Goal: Find specific page/section: Find specific page/section

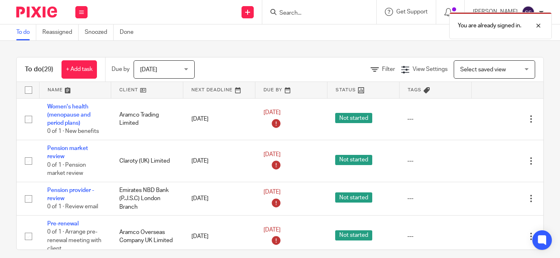
click at [312, 7] on form at bounding box center [321, 12] width 87 height 10
click at [304, 12] on div "You are already signed in." at bounding box center [416, 23] width 272 height 31
click at [319, 15] on div "You are already signed in." at bounding box center [416, 23] width 272 height 31
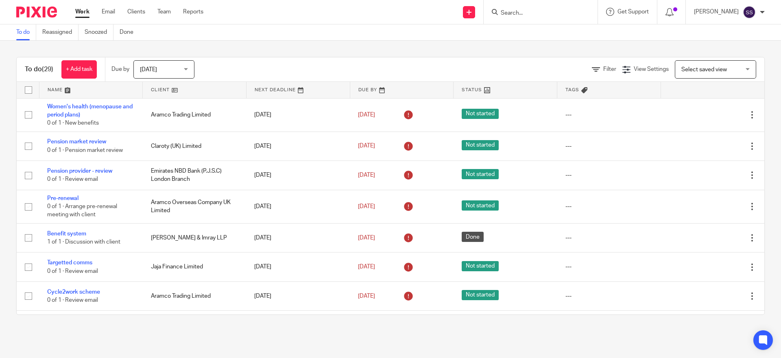
click at [541, 12] on input "Search" at bounding box center [536, 13] width 73 height 7
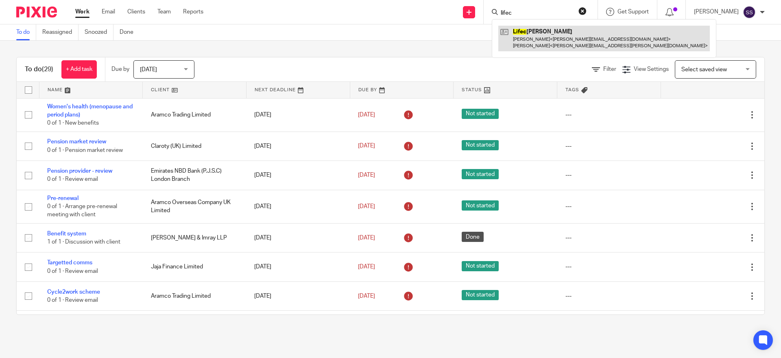
type input "lifec"
click at [556, 46] on link at bounding box center [605, 38] width 212 height 25
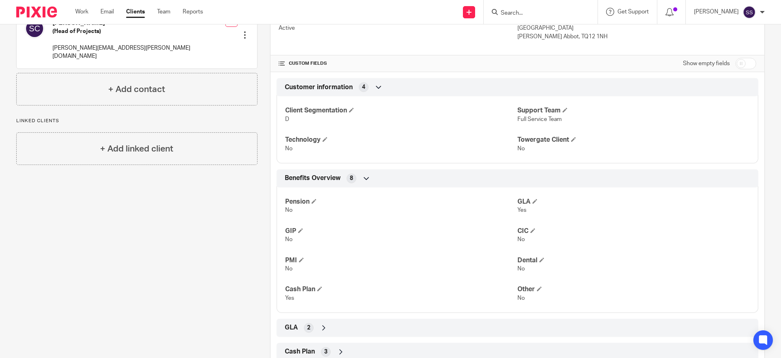
scroll to position [173, 0]
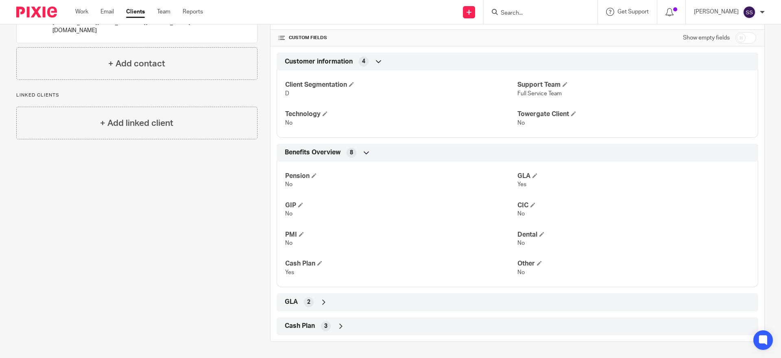
click at [298, 309] on div "GLA 2" at bounding box center [518, 302] width 482 height 18
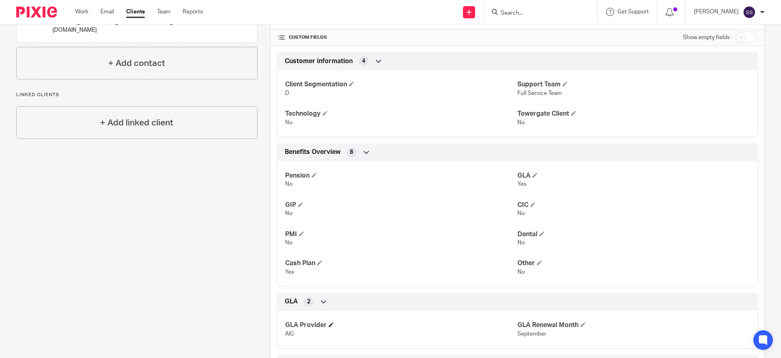
scroll to position [160, 0]
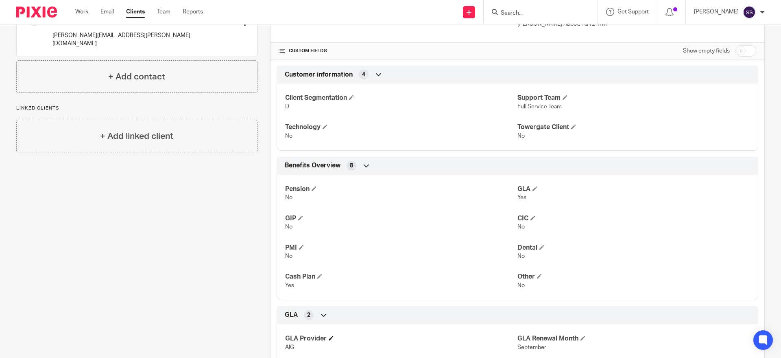
click at [310, 335] on h4 "GLA Provider" at bounding box center [401, 338] width 232 height 9
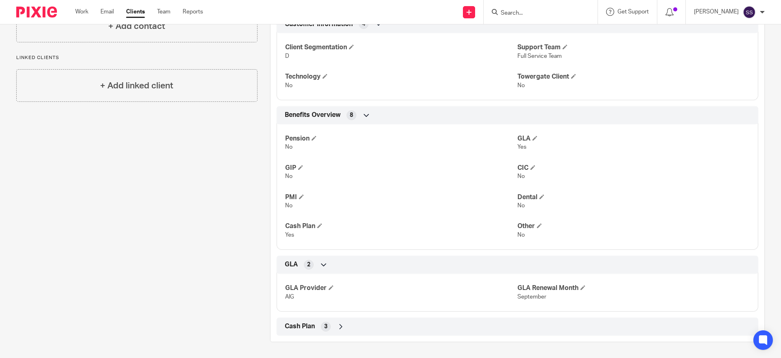
scroll to position [211, 0]
click at [311, 324] on span "Cash Plan" at bounding box center [300, 326] width 30 height 9
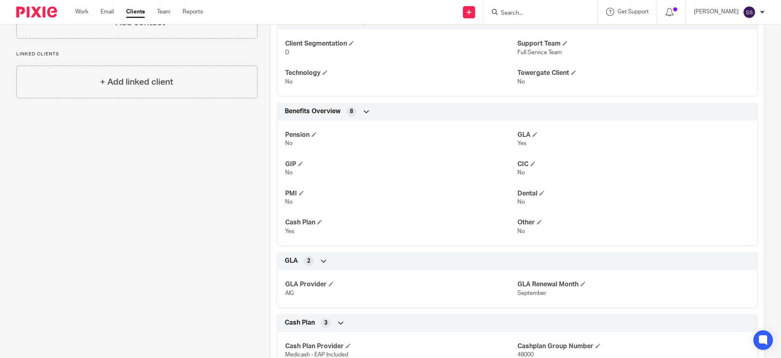
scroll to position [0, 0]
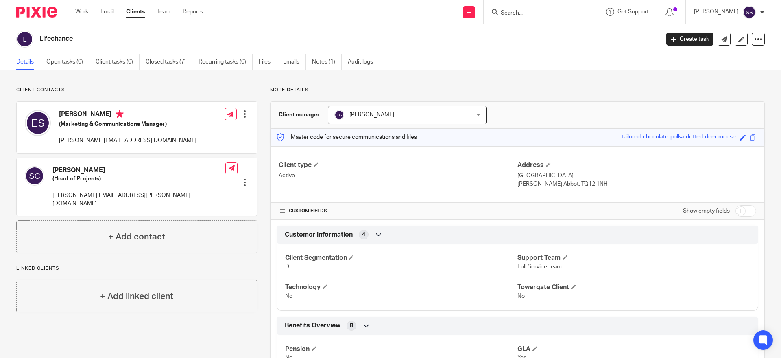
click at [538, 10] on input "Search" at bounding box center [536, 13] width 73 height 7
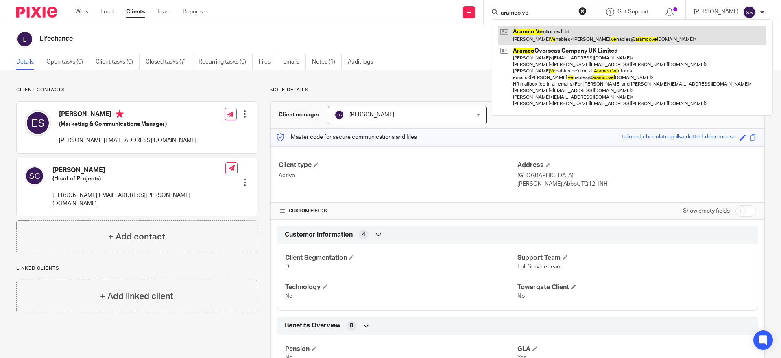
type input "aramco ve"
click at [570, 38] on link at bounding box center [633, 35] width 268 height 19
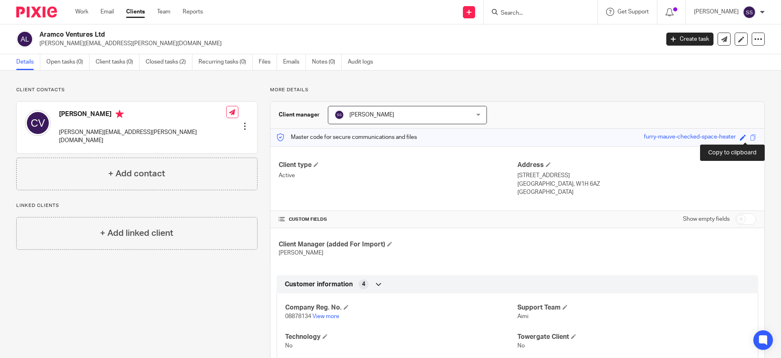
click at [751, 138] on span at bounding box center [754, 137] width 6 height 6
